Goal: Task Accomplishment & Management: Use online tool/utility

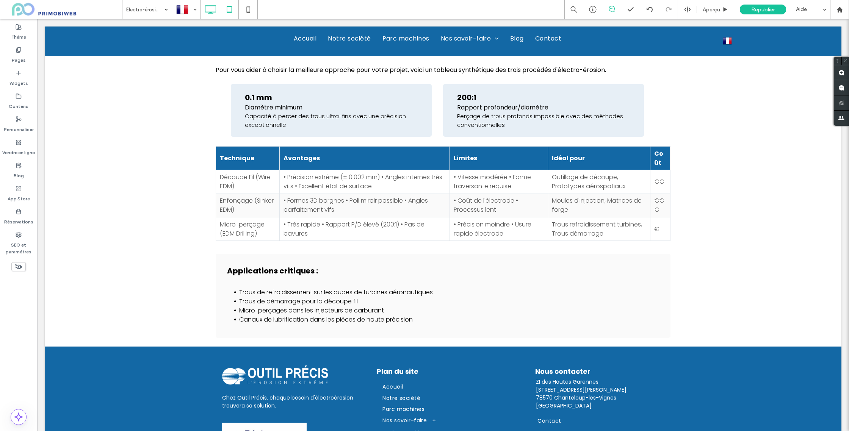
scroll to position [1921, 0]
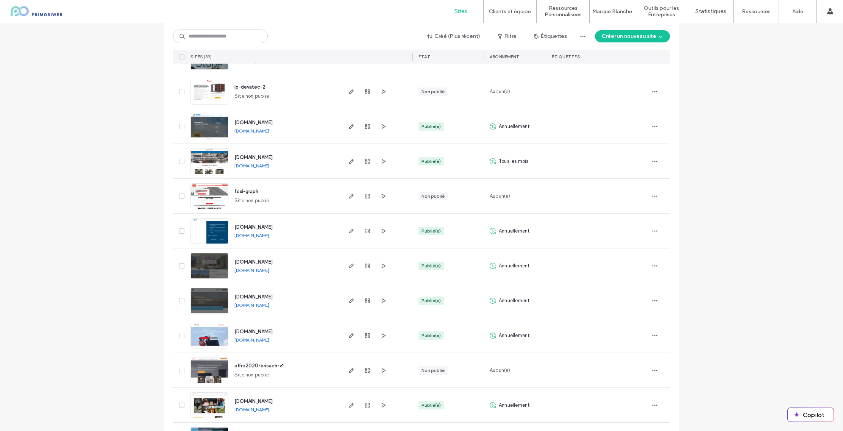
scroll to position [911, 0]
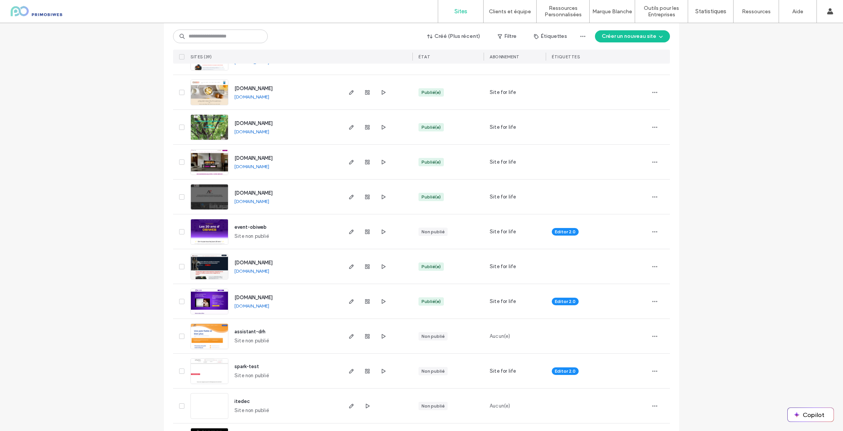
click at [220, 298] on img at bounding box center [209, 315] width 37 height 52
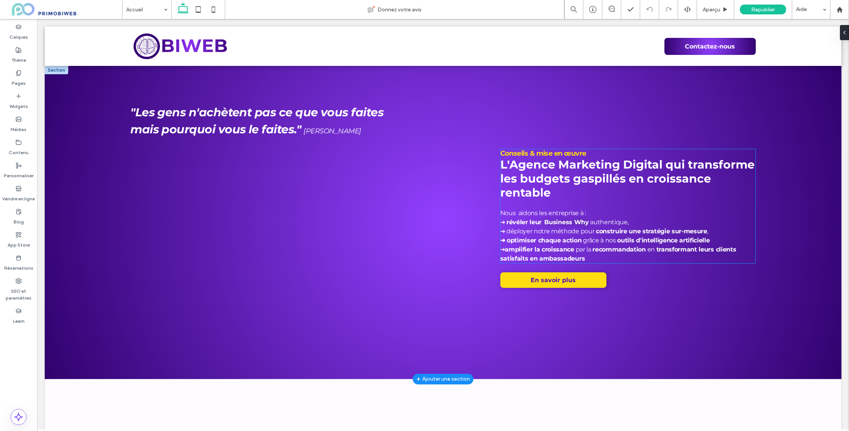
scroll to position [8, 0]
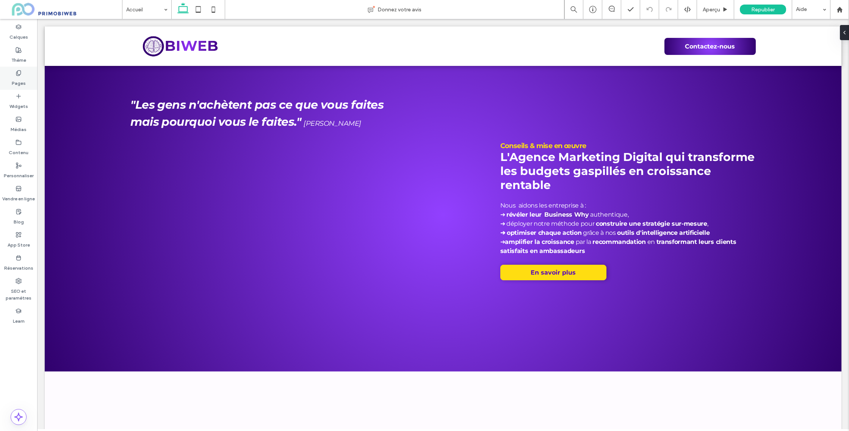
drag, startPoint x: 20, startPoint y: 80, endPoint x: 44, endPoint y: 145, distance: 69.6
click at [20, 80] on label "Pages" at bounding box center [19, 81] width 14 height 11
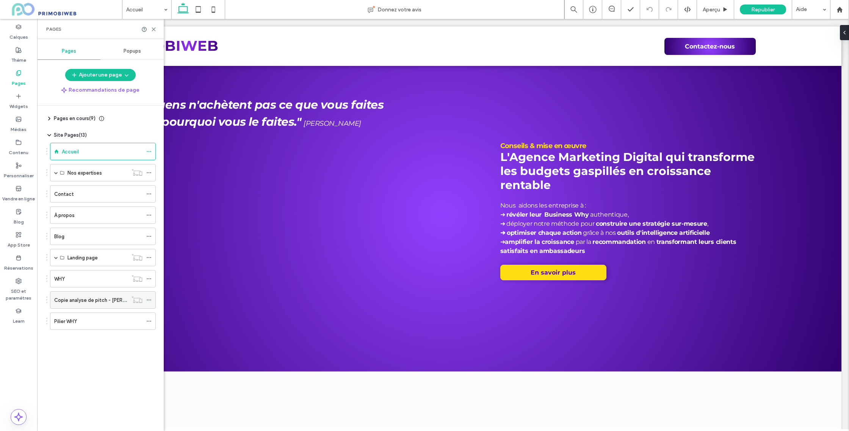
click at [77, 299] on label "Copie analyse de pitch - Sylvain" at bounding box center [102, 300] width 96 height 13
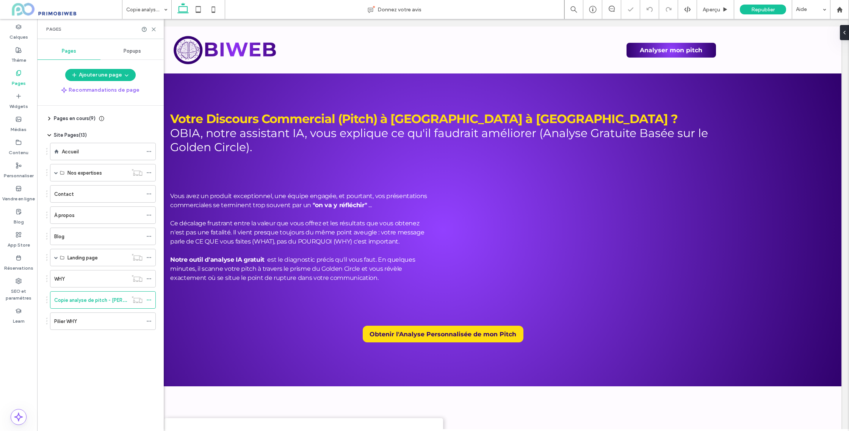
scroll to position [544, 0]
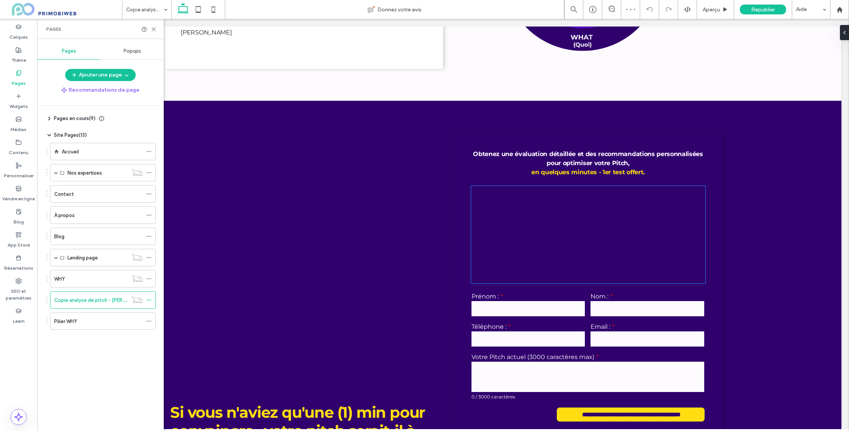
click at [644, 210] on div at bounding box center [588, 235] width 234 height 98
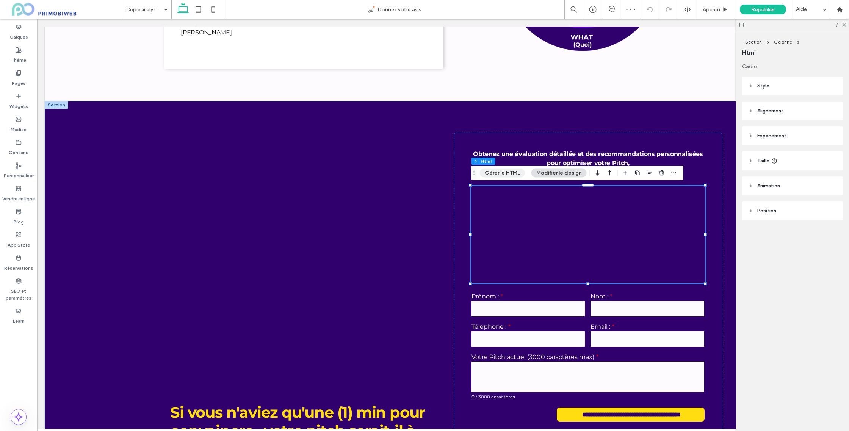
click at [508, 173] on button "Gérer le HTML" at bounding box center [502, 173] width 45 height 9
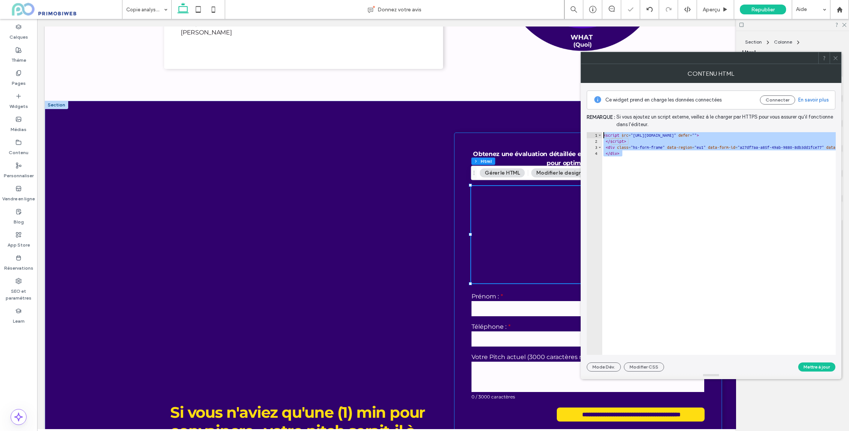
drag, startPoint x: 634, startPoint y: 164, endPoint x: 579, endPoint y: 135, distance: 62.7
type textarea "**********"
click at [832, 62] on span at bounding box center [835, 57] width 6 height 11
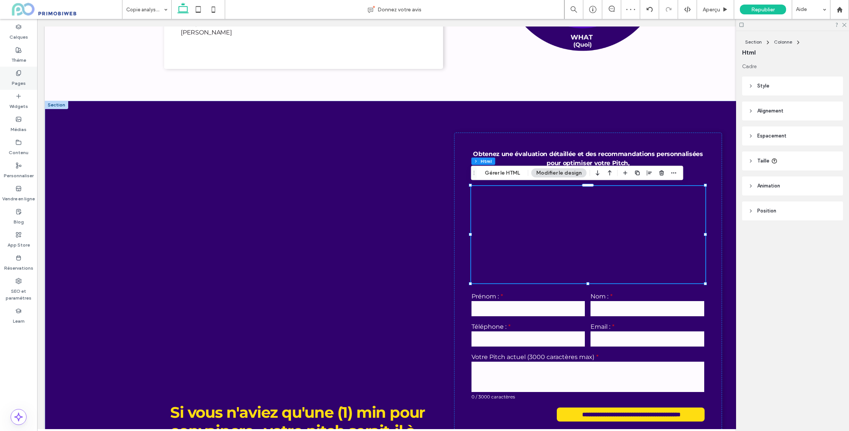
click at [16, 83] on label "Pages" at bounding box center [19, 81] width 14 height 11
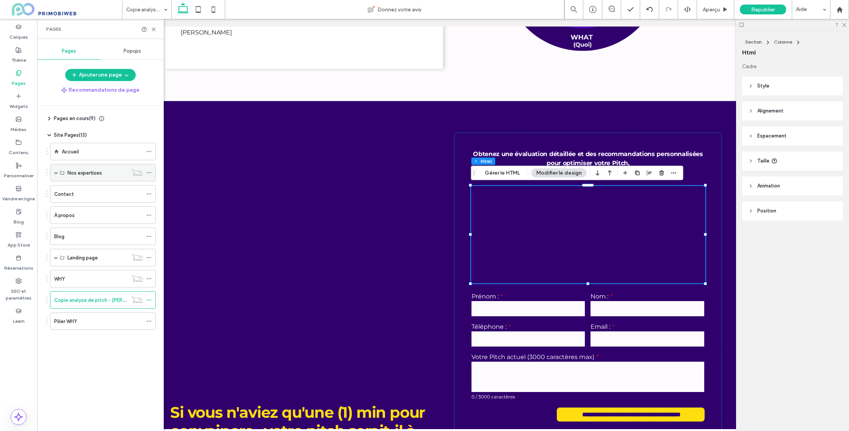
click at [56, 172] on span at bounding box center [56, 173] width 4 height 4
drag, startPoint x: 66, startPoint y: 192, endPoint x: 74, endPoint y: 193, distance: 7.4
click at [67, 192] on div "Atelier WHY" at bounding box center [109, 189] width 92 height 17
click at [70, 192] on span at bounding box center [69, 190] width 4 height 4
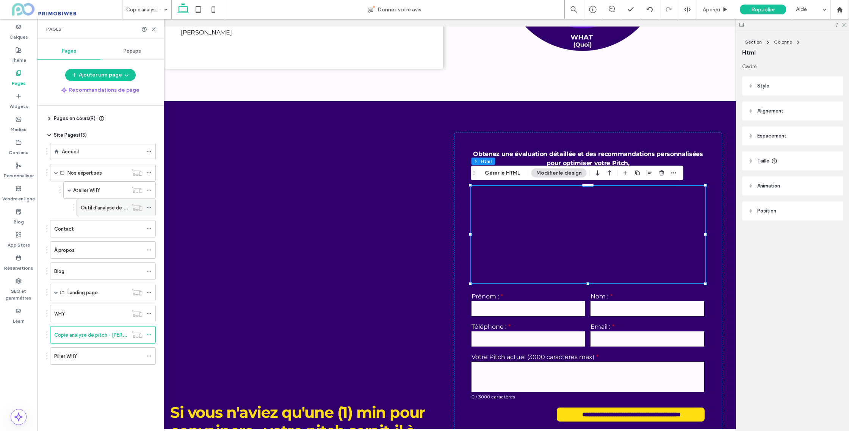
click at [91, 207] on label "Outil d'analyse de pitch" at bounding box center [108, 207] width 55 height 13
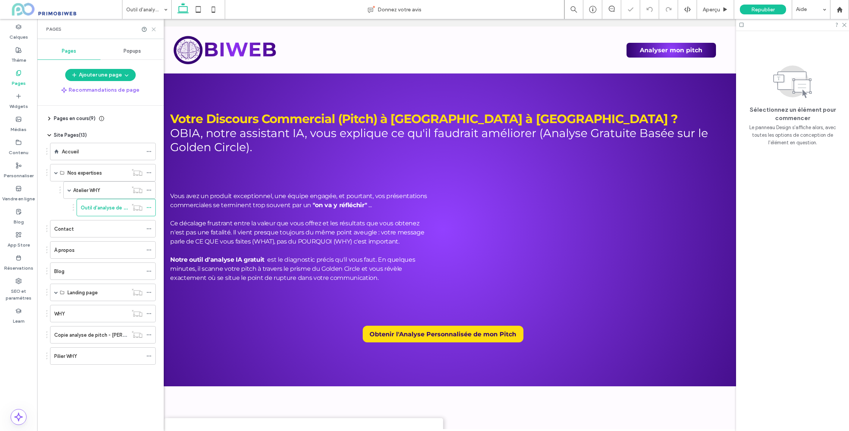
click at [155, 30] on icon at bounding box center [154, 30] width 6 height 6
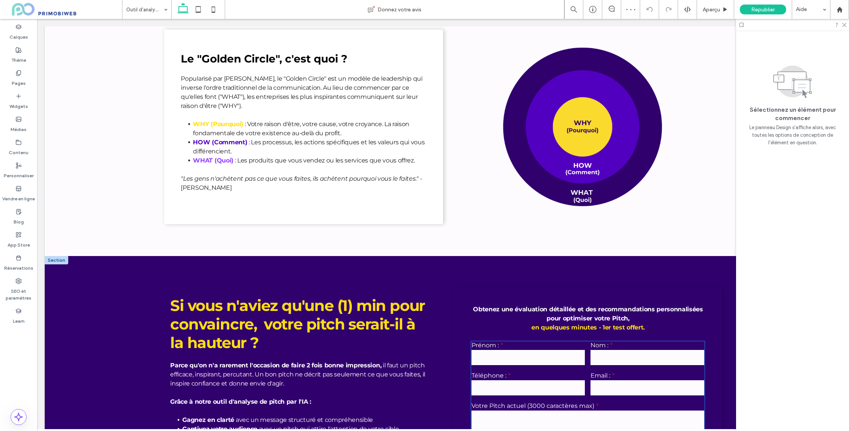
scroll to position [490, 0]
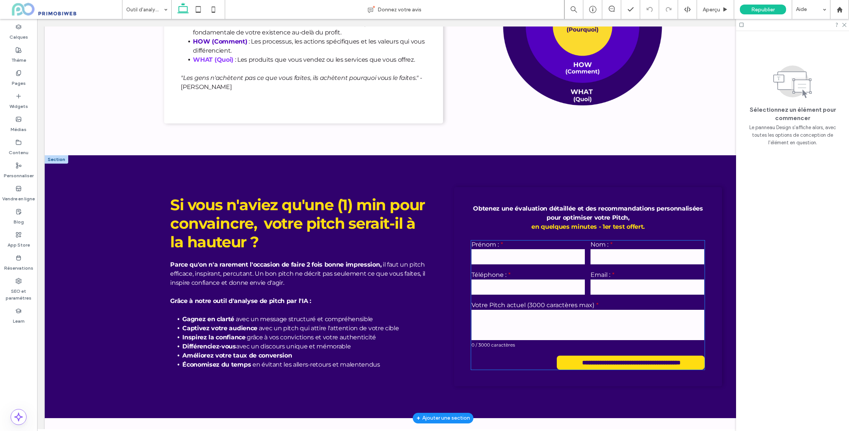
click at [630, 269] on div "Email :" at bounding box center [647, 283] width 119 height 30
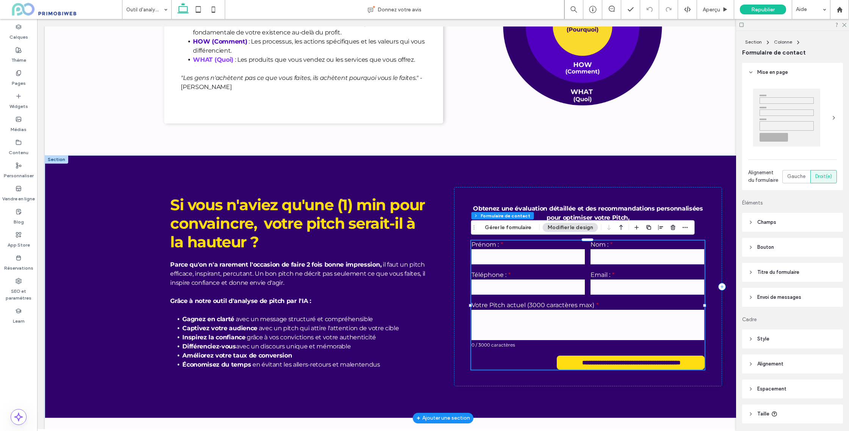
type input "*"
type input "***"
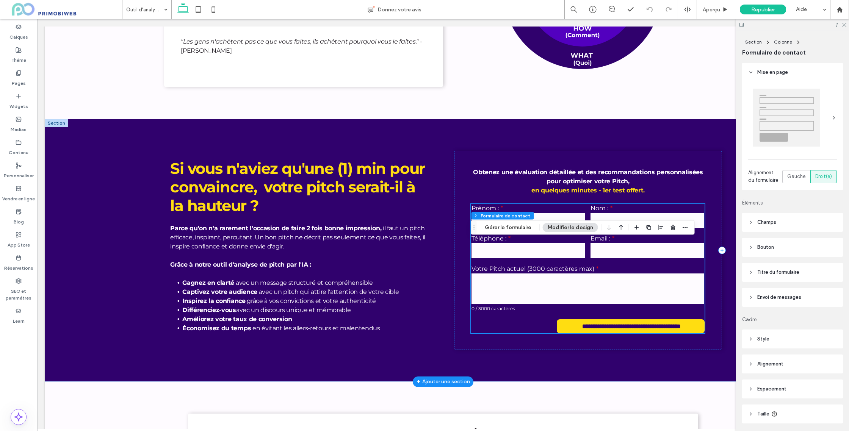
scroll to position [533, 0]
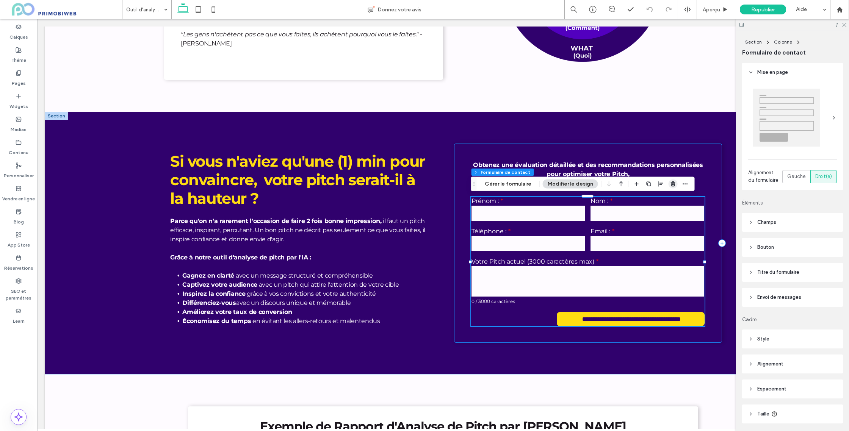
click at [670, 186] on use "button" at bounding box center [672, 183] width 5 height 5
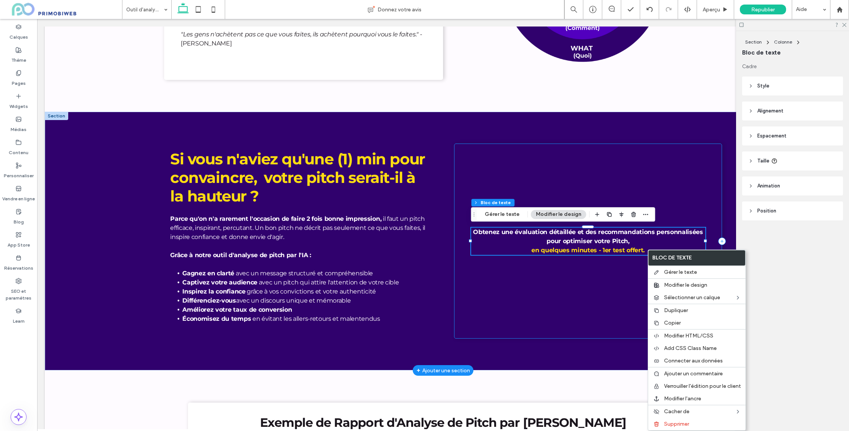
click at [583, 271] on div "Obtenez une évaluation détaillée et des recommandations personnalisées pour opt…" at bounding box center [587, 241] width 267 height 195
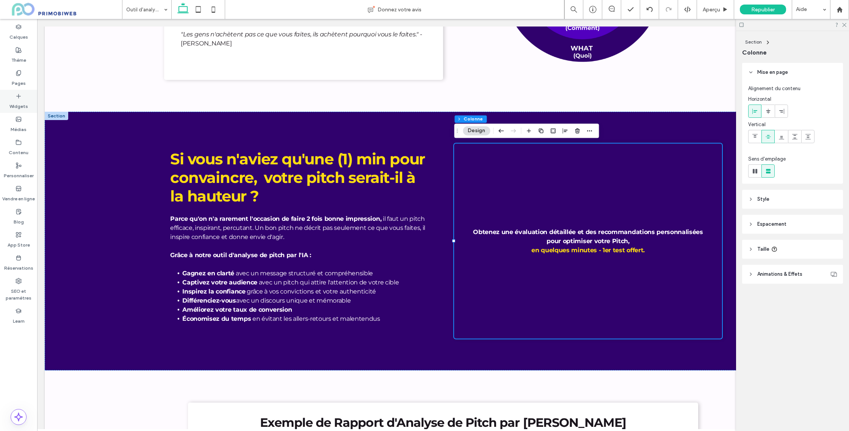
click at [18, 94] on use at bounding box center [19, 96] width 4 height 4
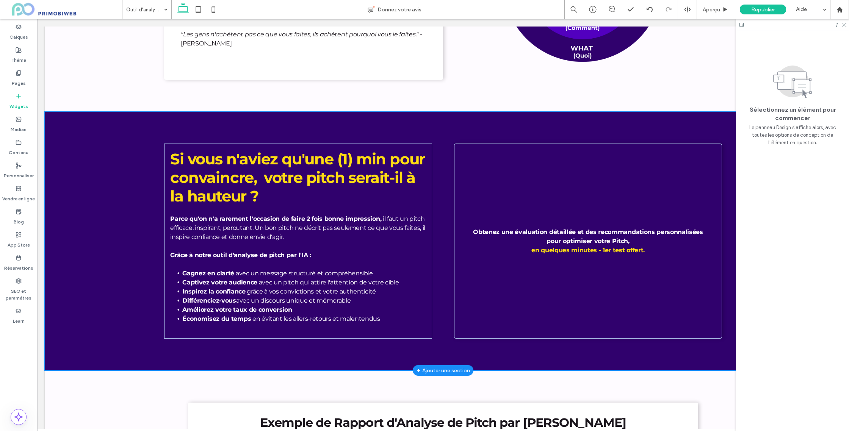
scroll to position [521, 0]
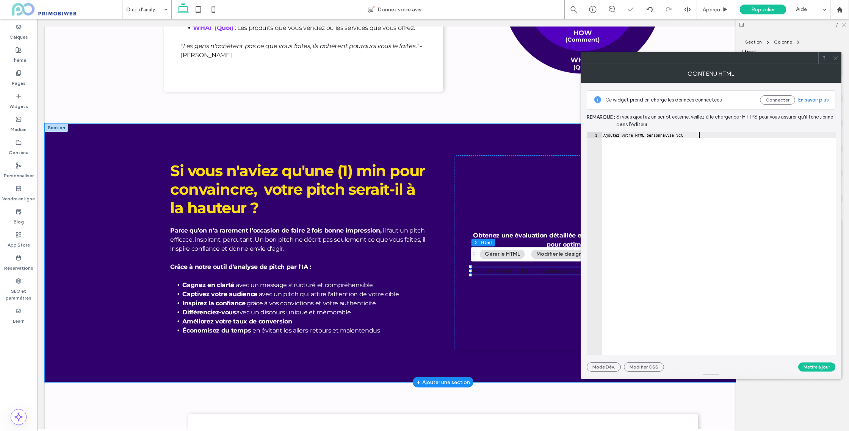
drag, startPoint x: 729, startPoint y: 157, endPoint x: 579, endPoint y: 138, distance: 151.6
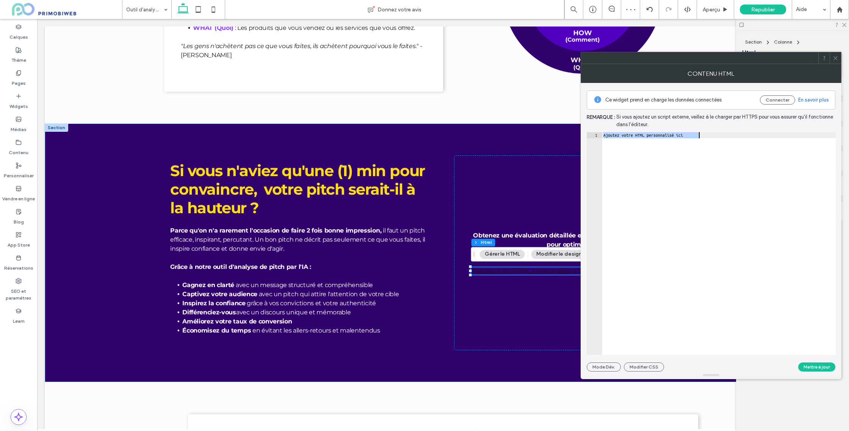
paste textarea "Cursor at row 1"
type textarea "******"
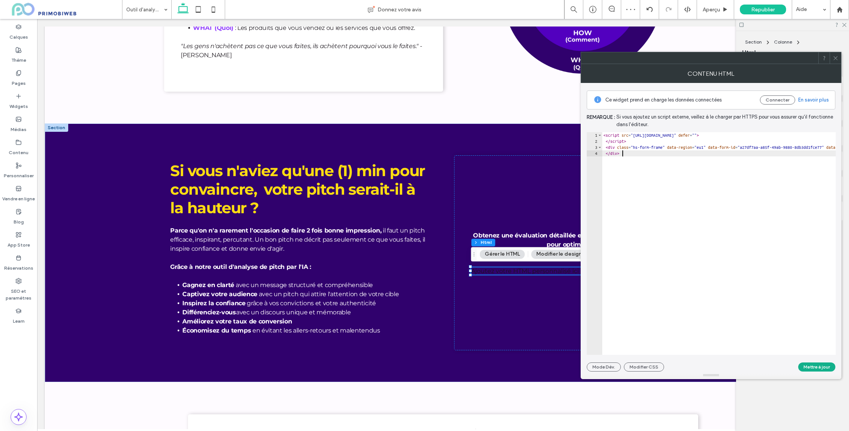
click at [823, 368] on button "Mettre à jour" at bounding box center [816, 367] width 37 height 9
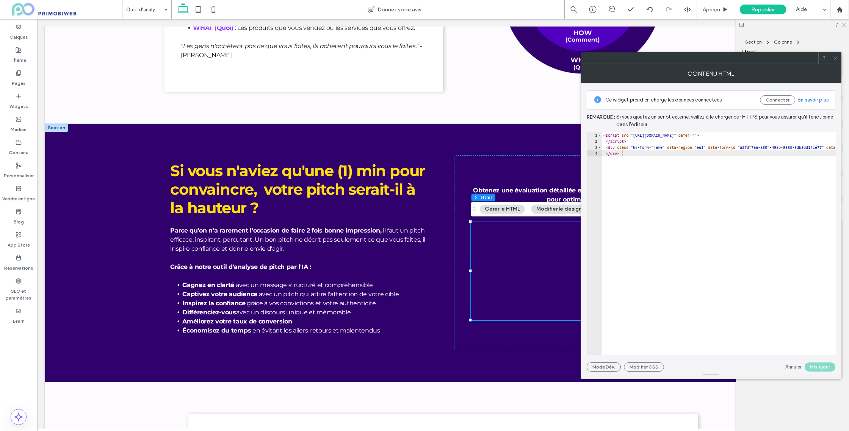
click at [834, 55] on icon at bounding box center [835, 58] width 6 height 6
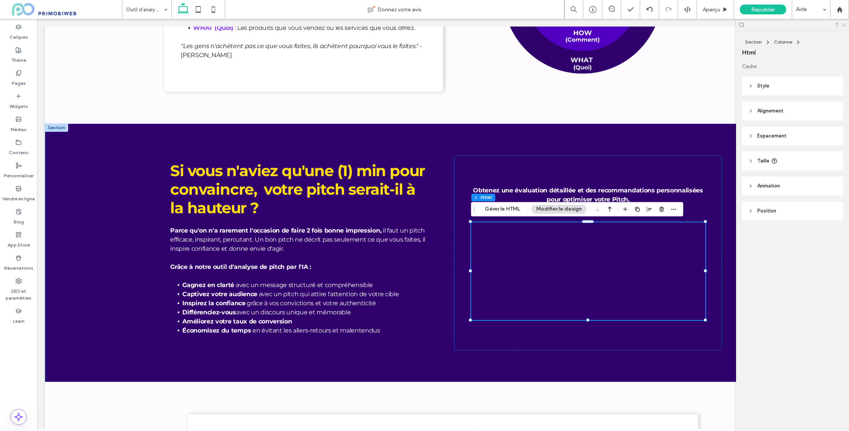
click at [842, 25] on icon at bounding box center [843, 24] width 5 height 5
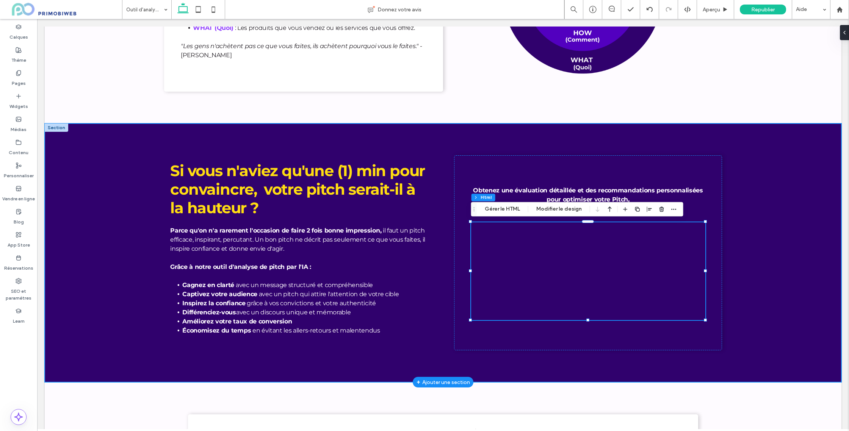
click at [777, 183] on div "Si vous n'aviez qu'une (1) min pour convaincre, votre pitch serait-il à la haut…" at bounding box center [443, 253] width 796 height 259
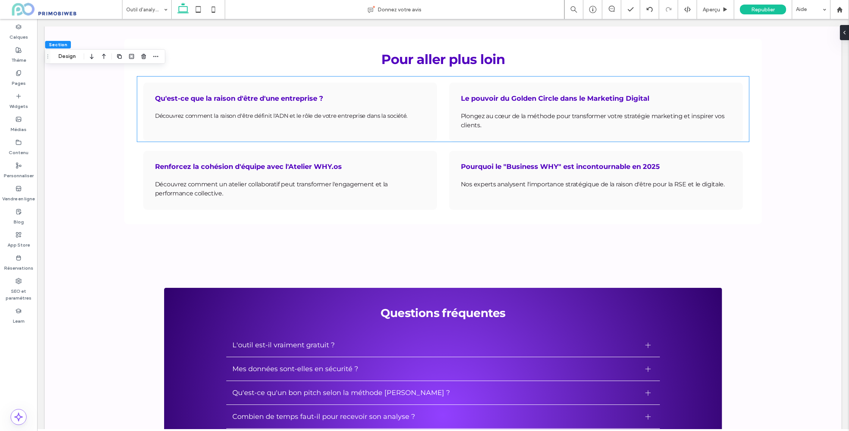
scroll to position [2292, 0]
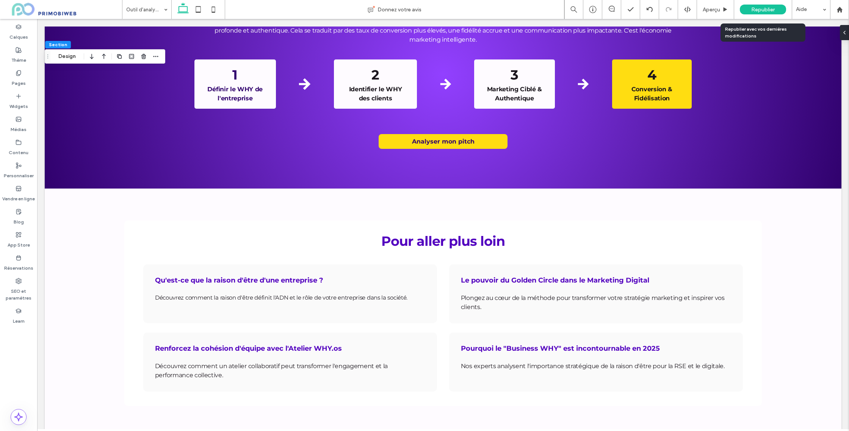
click at [752, 11] on span "Republier" at bounding box center [762, 9] width 23 height 6
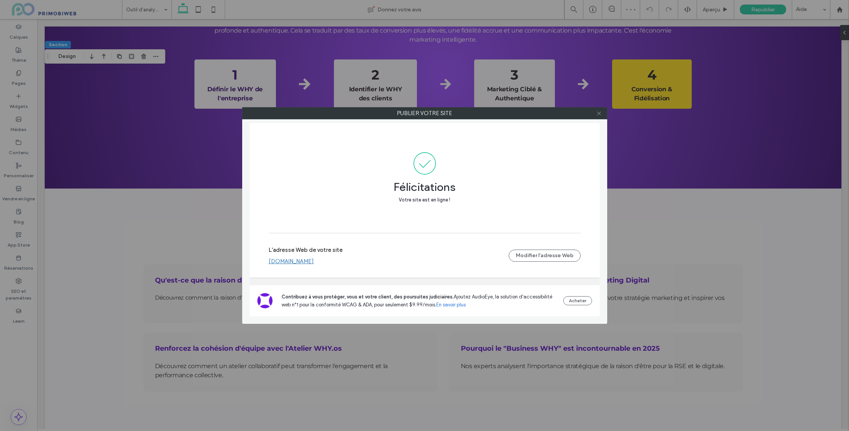
click at [596, 114] on icon at bounding box center [599, 114] width 6 height 6
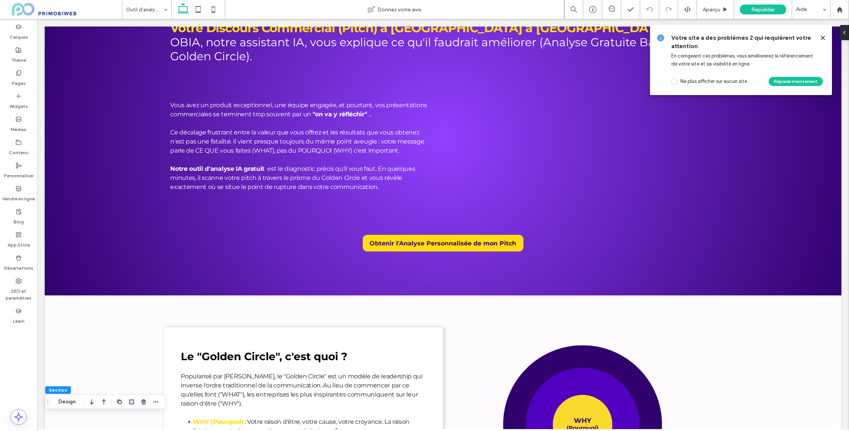
scroll to position [48, 0]
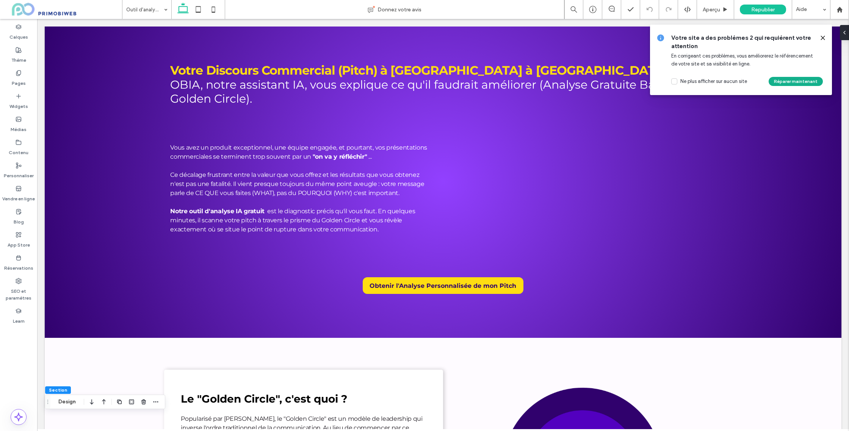
click at [782, 81] on button "Réparer maintenant" at bounding box center [795, 81] width 54 height 9
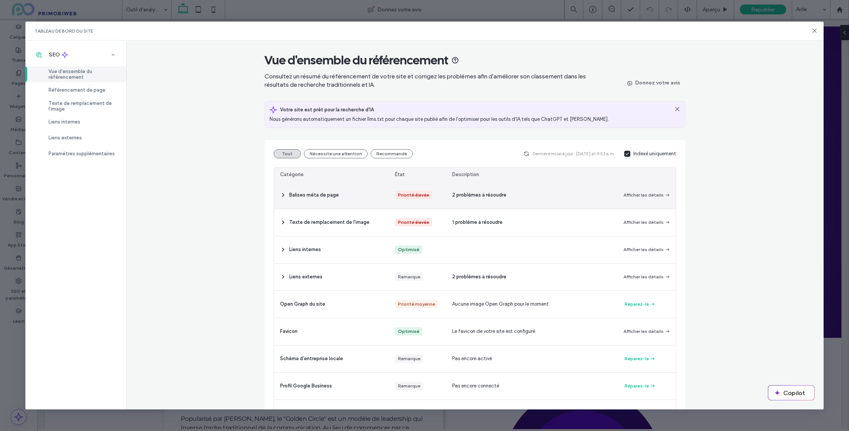
click at [285, 195] on icon at bounding box center [283, 195] width 6 height 6
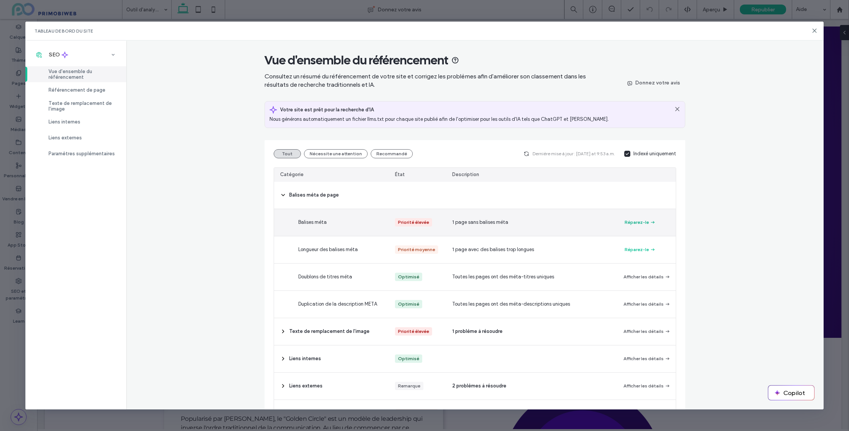
click at [645, 224] on button "Réparez-le" at bounding box center [639, 222] width 31 height 9
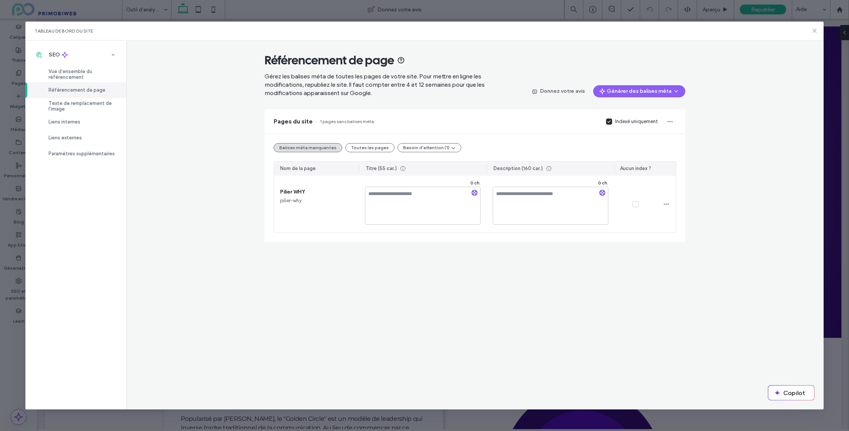
click at [811, 31] on icon at bounding box center [814, 31] width 6 height 6
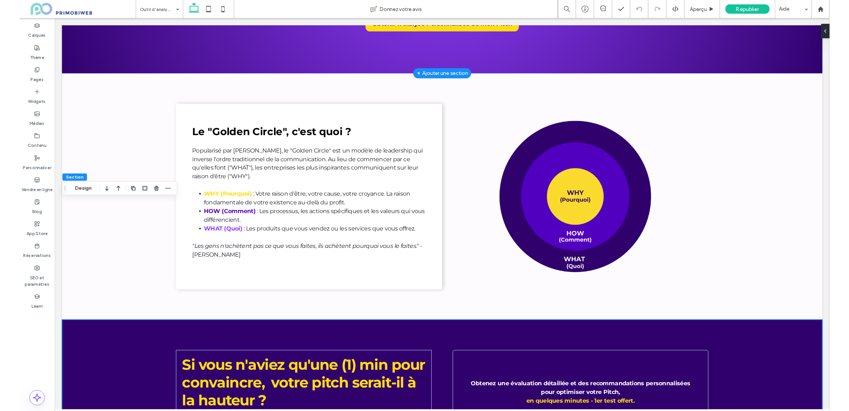
scroll to position [489, 0]
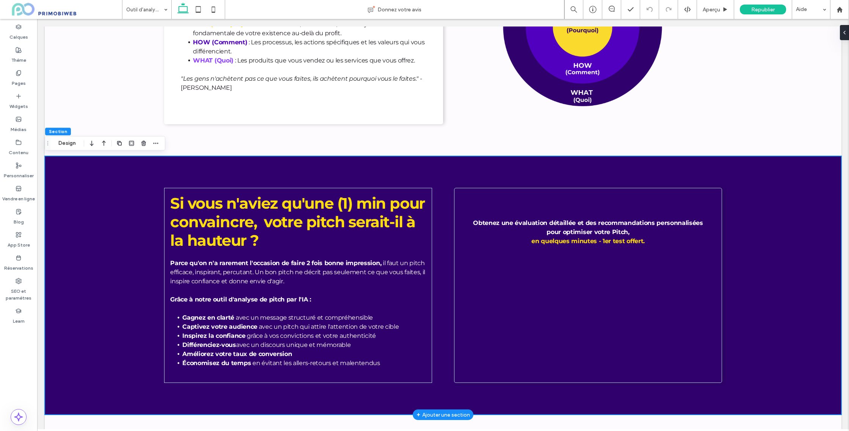
click at [738, 202] on div "Si vous n'aviez qu'une (1) min pour convaincre, votre pitch serait-il à la haut…" at bounding box center [443, 285] width 796 height 259
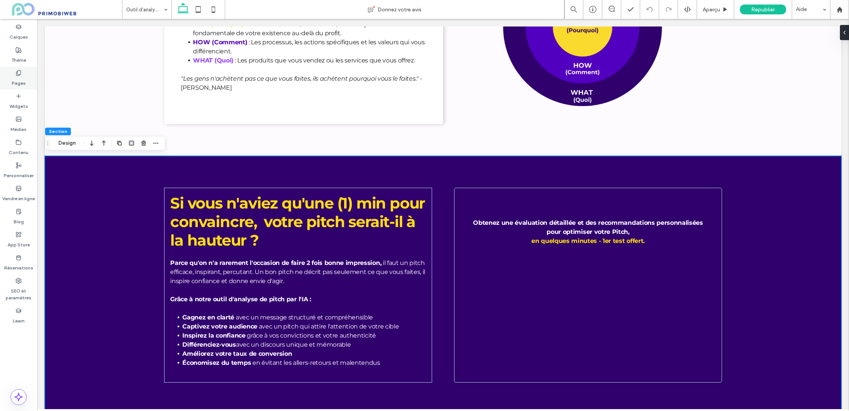
click at [23, 77] on label "Pages" at bounding box center [19, 81] width 14 height 11
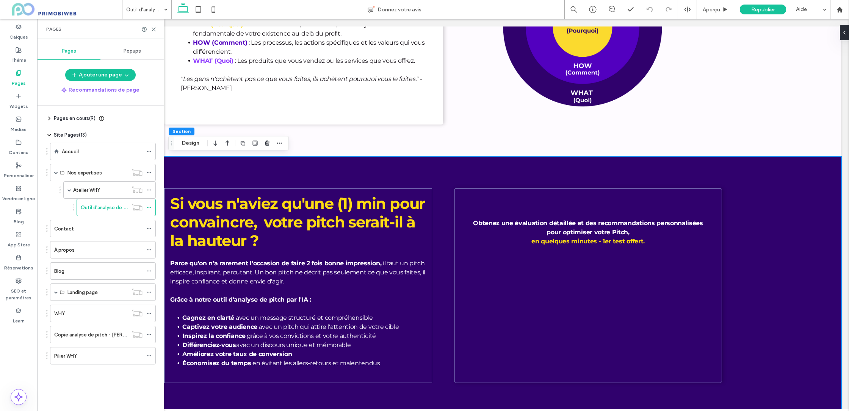
scroll to position [0, 0]
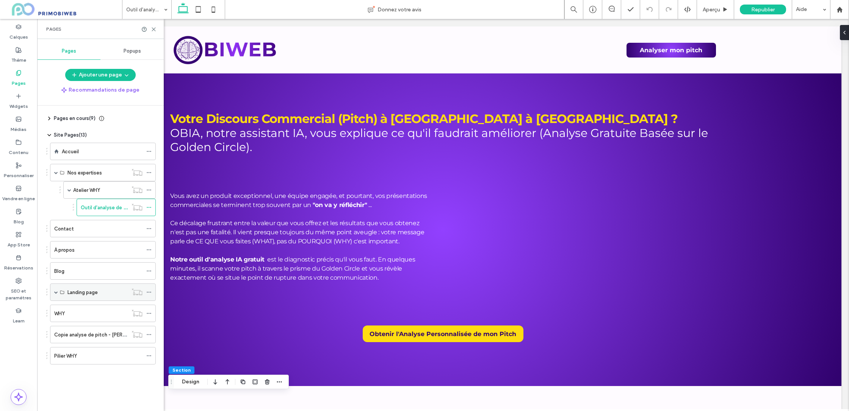
click at [58, 292] on span at bounding box center [56, 293] width 4 height 4
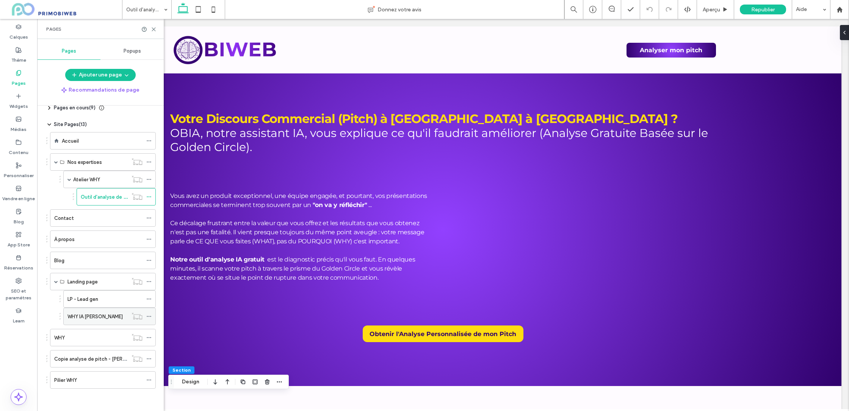
click at [85, 316] on label "WHY IA Jessica" at bounding box center [94, 316] width 55 height 13
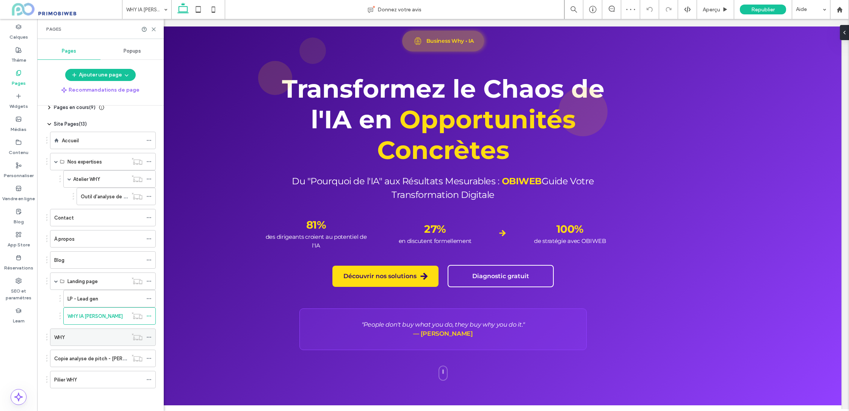
scroll to position [3, 0]
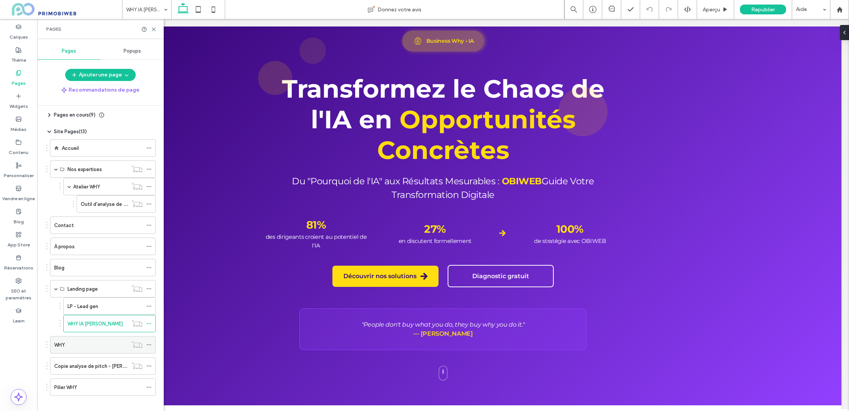
click at [79, 346] on div "WHY" at bounding box center [91, 345] width 74 height 8
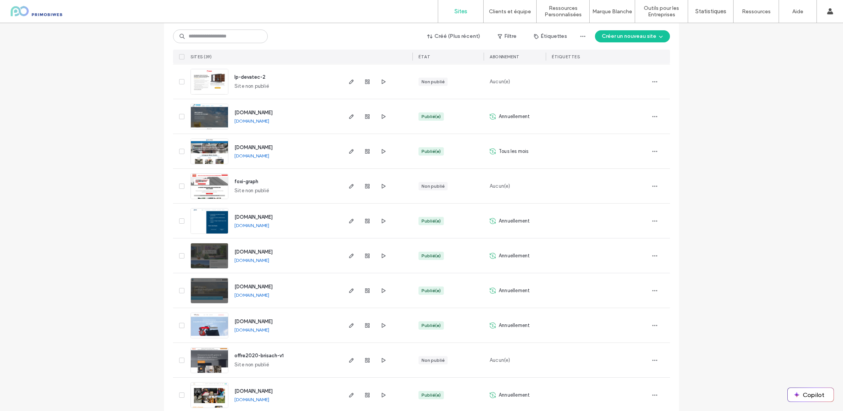
click at [269, 212] on div "[DOMAIN_NAME] [DOMAIN_NAME]" at bounding box center [284, 221] width 113 height 34
click at [260, 219] on span "[DOMAIN_NAME]" at bounding box center [254, 217] width 38 height 6
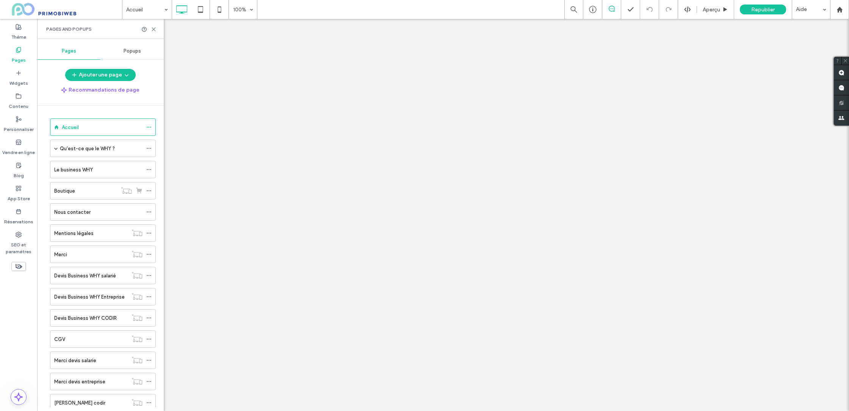
click at [94, 311] on div at bounding box center [424, 205] width 849 height 411
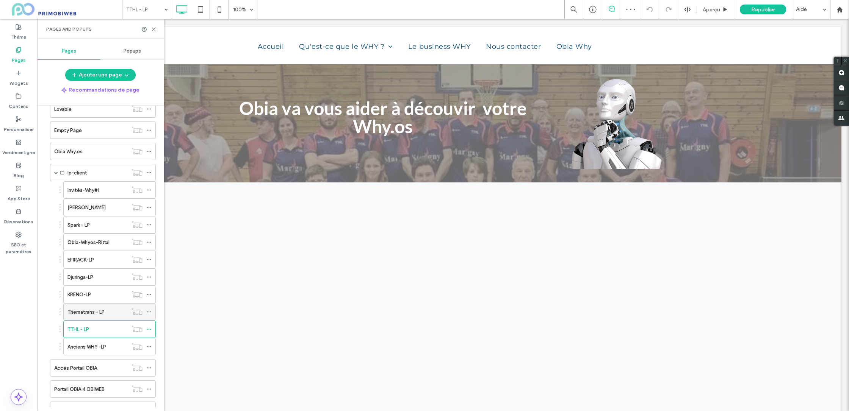
click at [95, 312] on label "Thematrans - LP" at bounding box center [85, 312] width 37 height 13
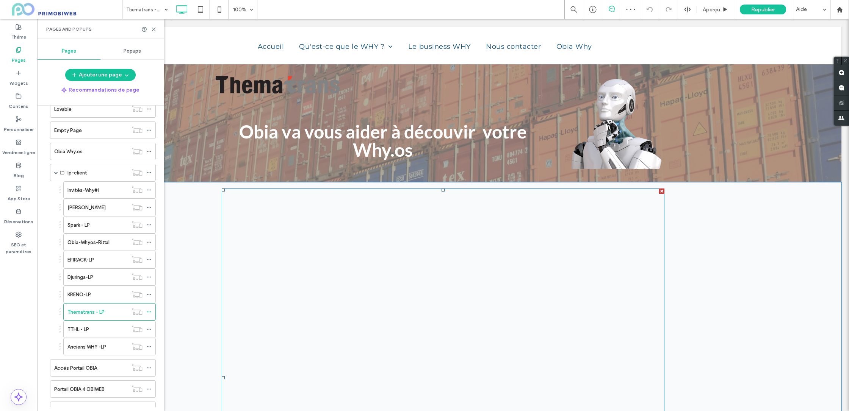
click at [414, 245] on span at bounding box center [443, 378] width 443 height 379
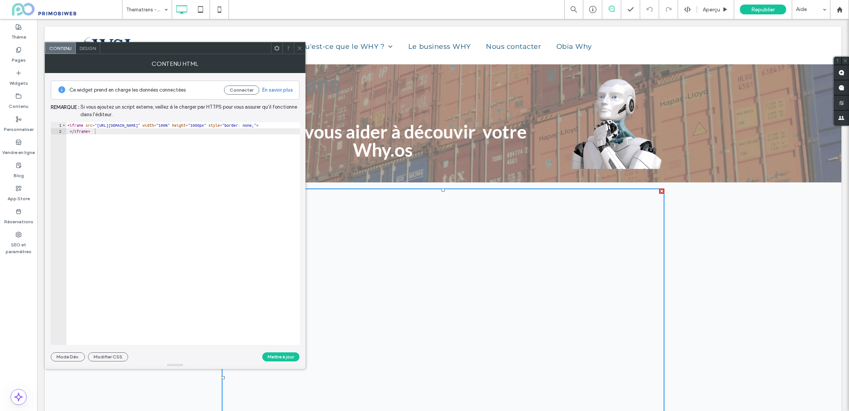
click at [299, 48] on use at bounding box center [299, 48] width 4 height 4
